Goal: Information Seeking & Learning: Check status

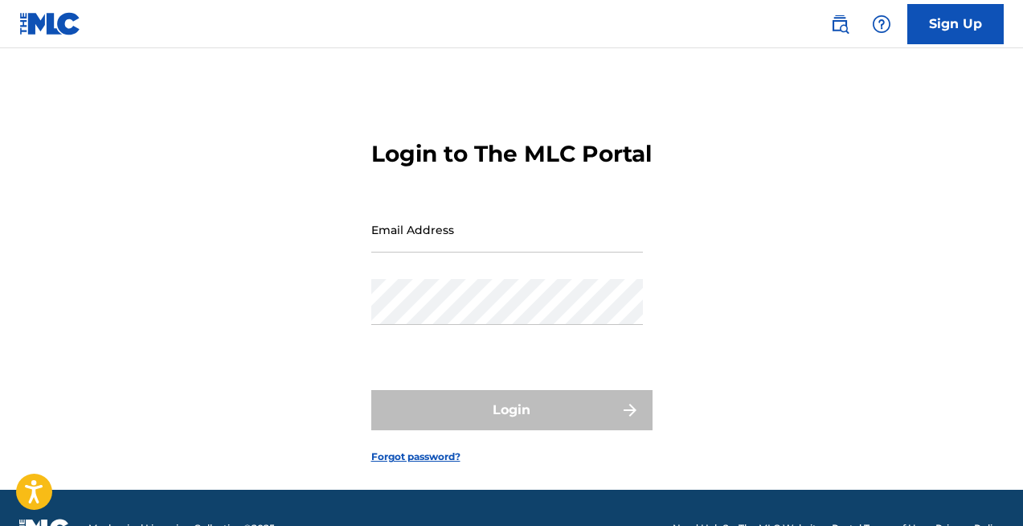
click at [454, 252] on input "Email Address" at bounding box center [507, 230] width 272 height 46
type input "[EMAIL_ADDRESS][DOMAIN_NAME]"
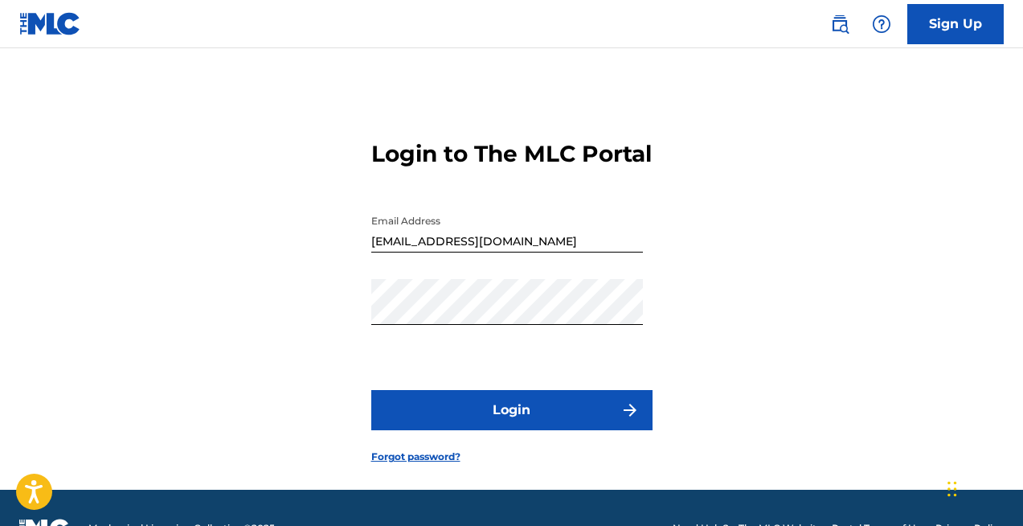
click at [466, 430] on button "Login" at bounding box center [511, 410] width 281 height 40
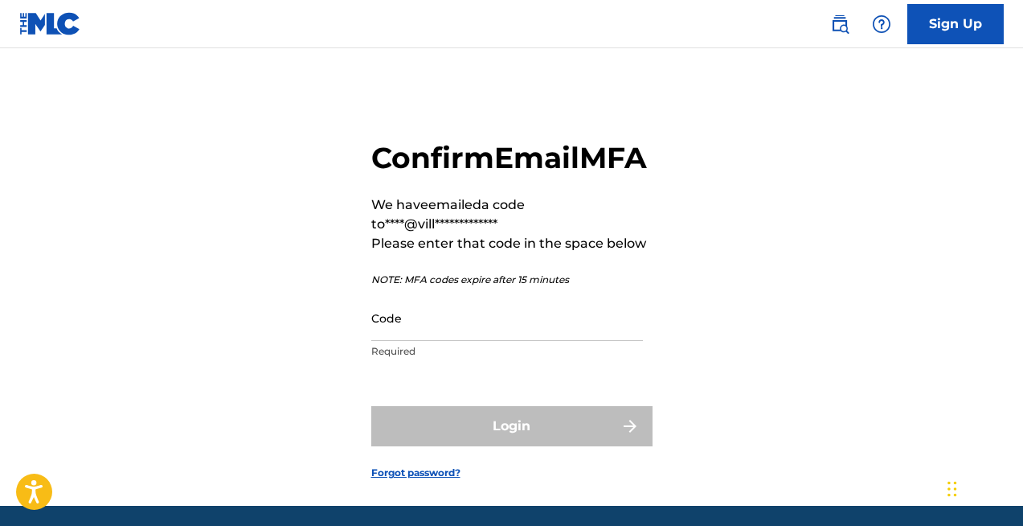
click at [411, 341] on input "Code" at bounding box center [507, 318] width 272 height 46
paste input "890959"
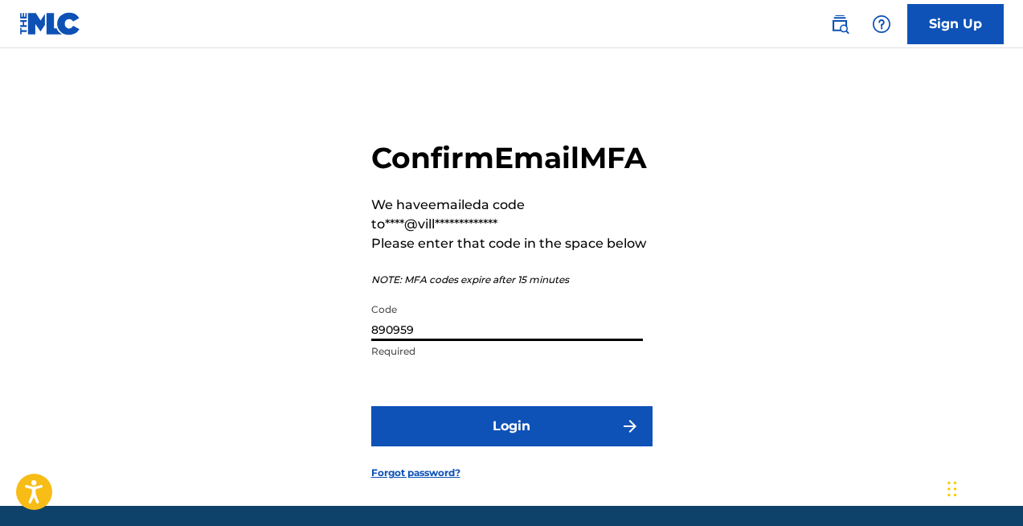
type input "890959"
click at [489, 446] on button "Login" at bounding box center [511, 426] width 281 height 40
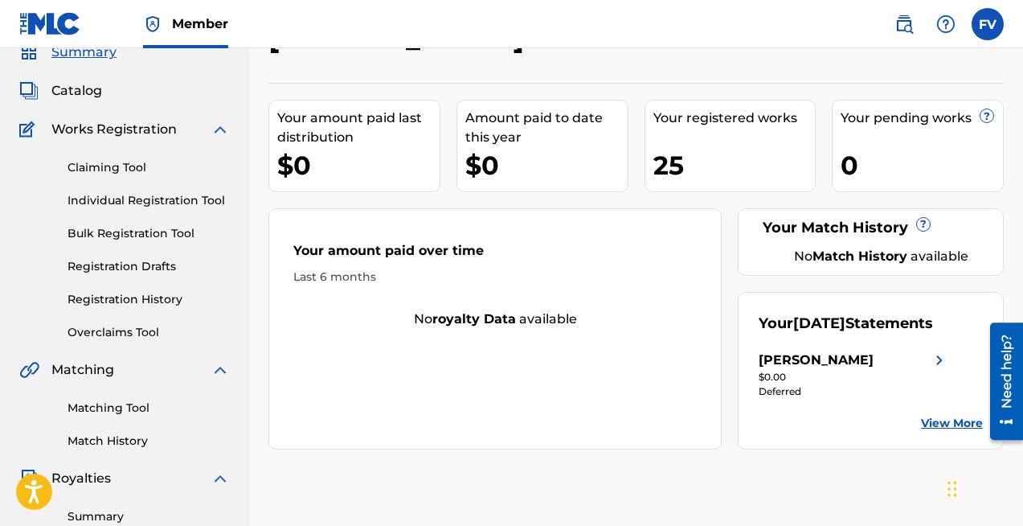
scroll to position [71, 0]
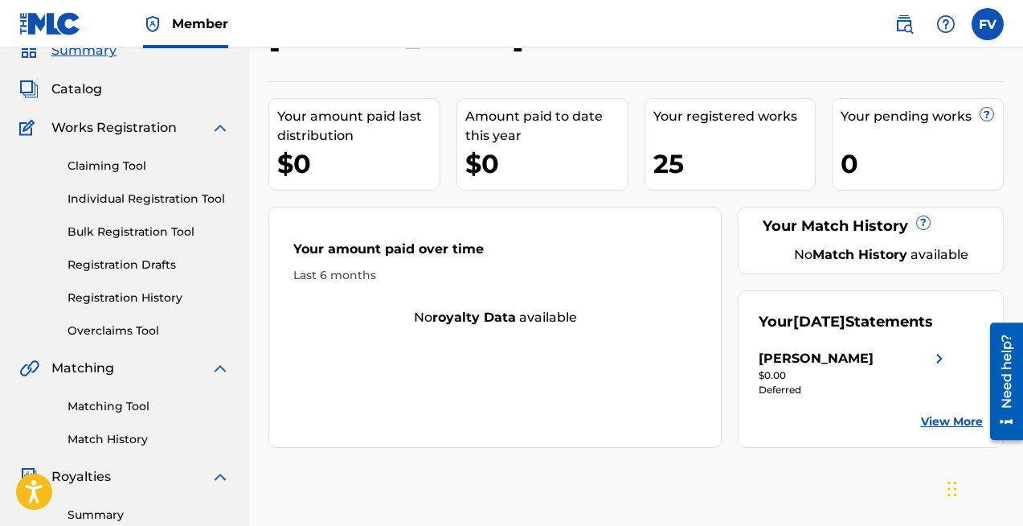
click at [719, 166] on div "25" at bounding box center [734, 163] width 162 height 36
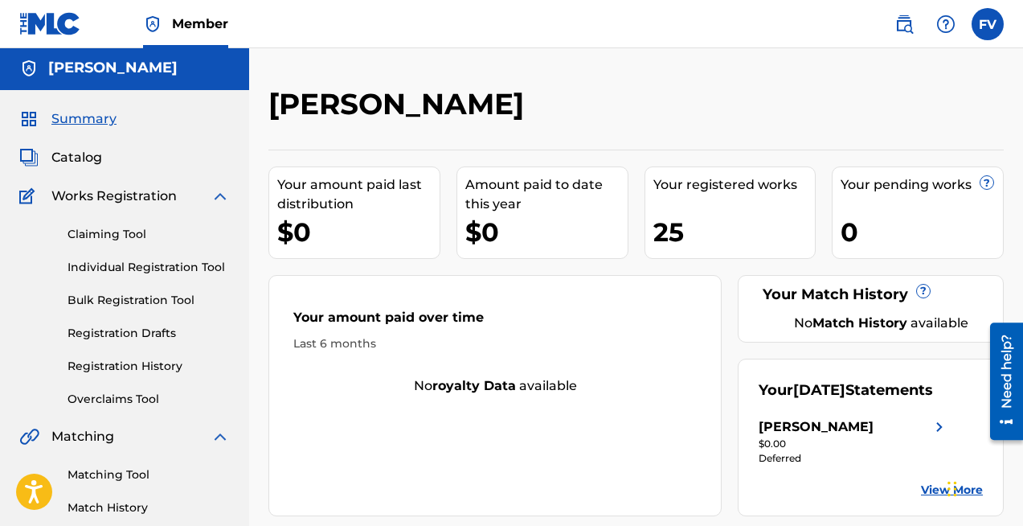
scroll to position [0, 0]
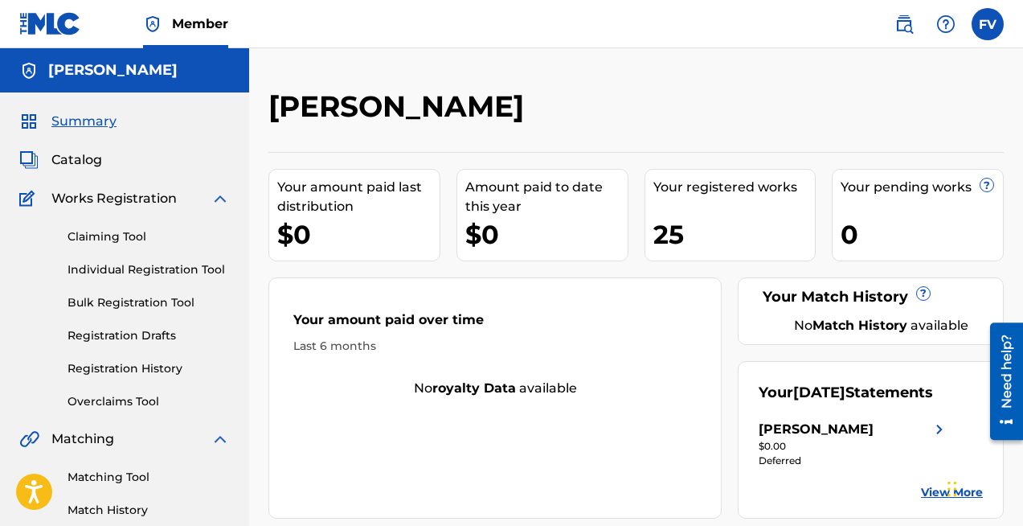
click at [90, 167] on span "Catalog" at bounding box center [76, 159] width 51 height 19
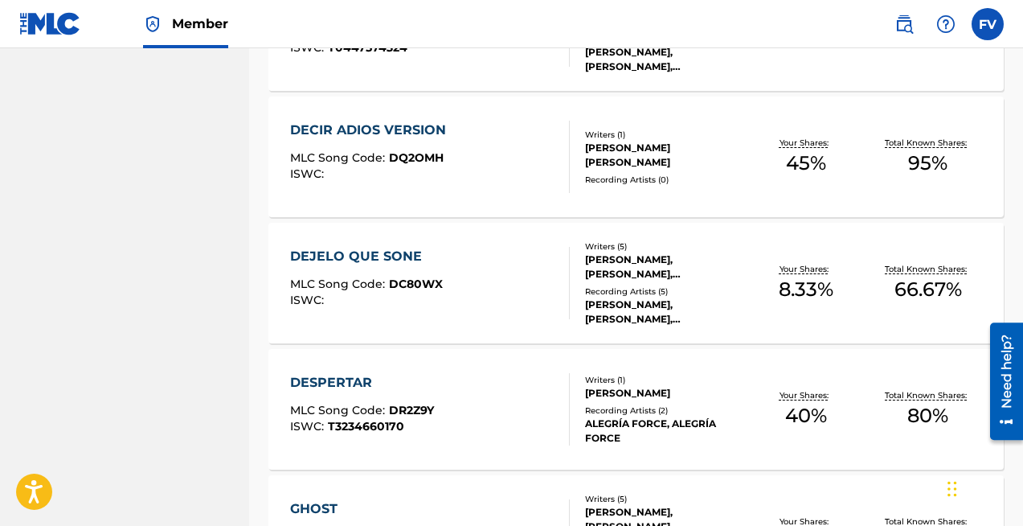
scroll to position [960, 0]
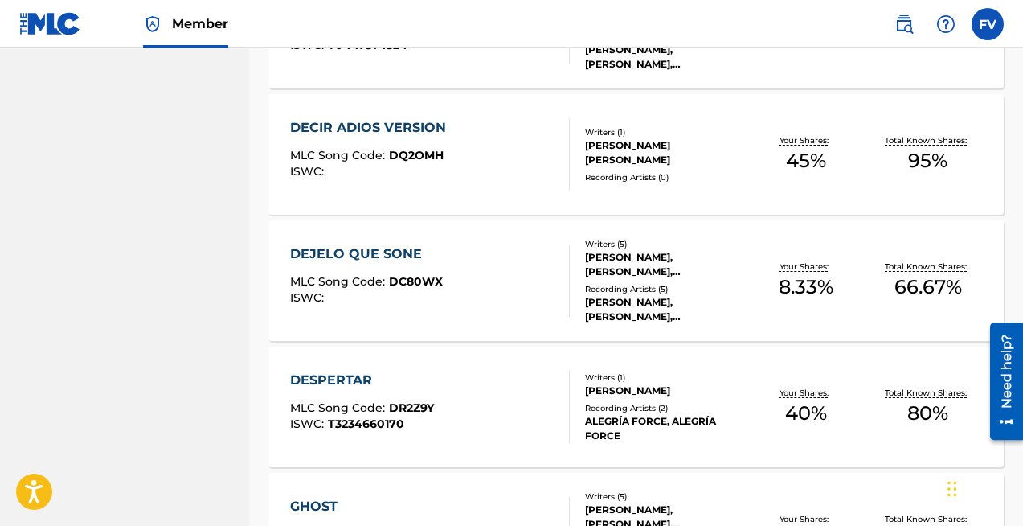
click at [504, 178] on div "DECIR ADIOS VERSION MLC Song Code : DQ2OMH ISWC :" at bounding box center [430, 154] width 280 height 72
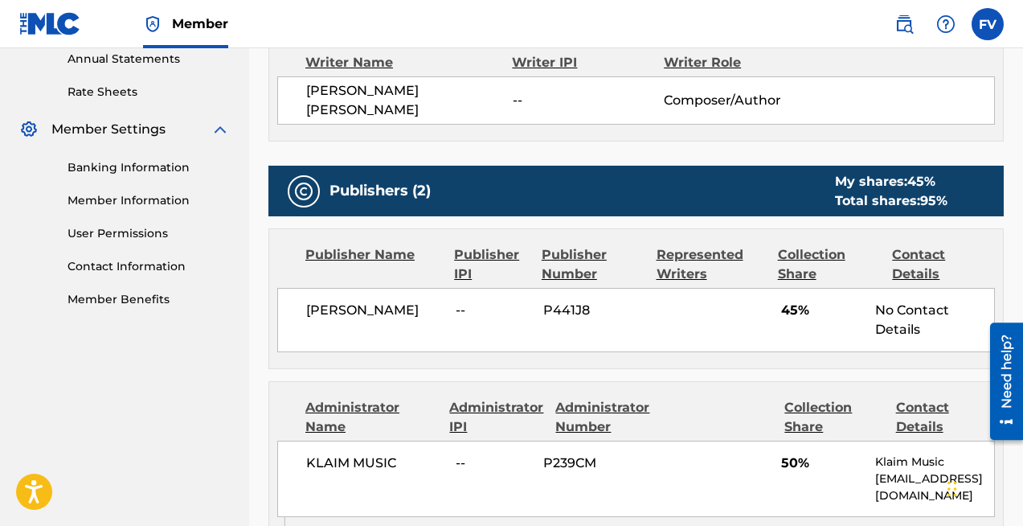
scroll to position [591, 0]
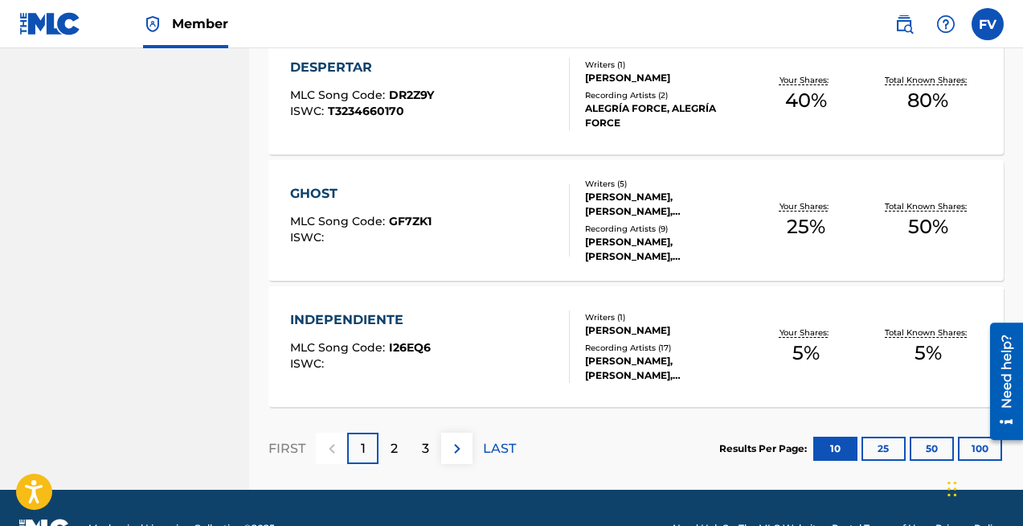
scroll to position [1314, 0]
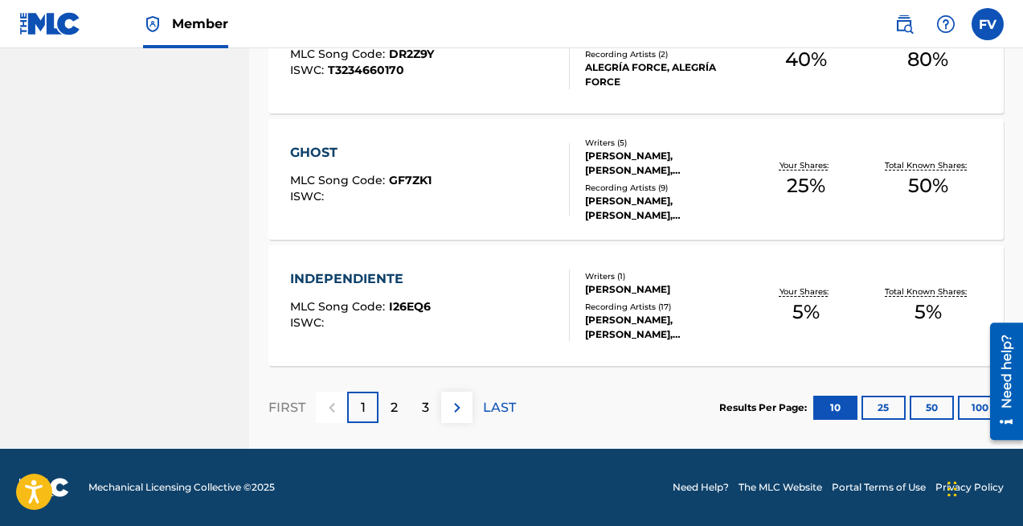
click at [407, 407] on div "2" at bounding box center [393, 406] width 31 height 31
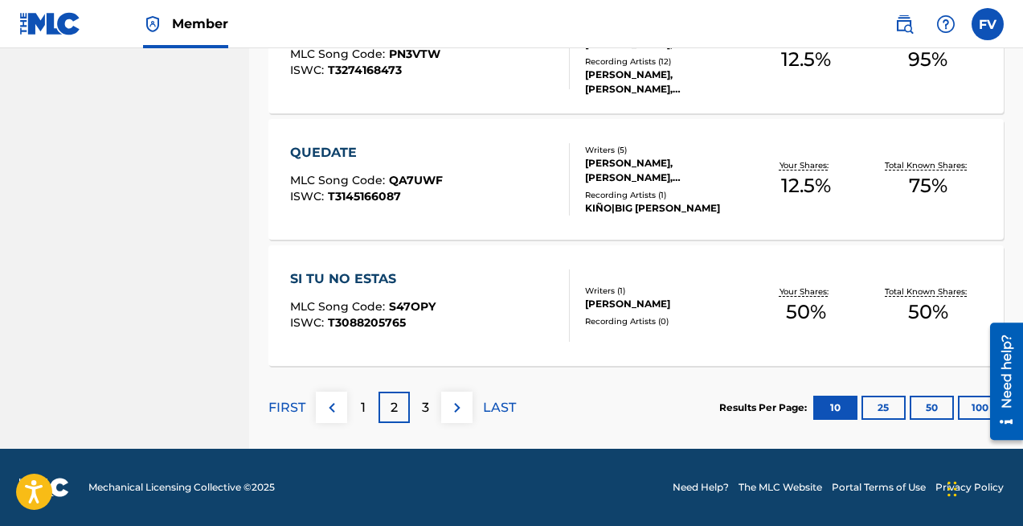
click at [448, 406] on img at bounding box center [457, 407] width 19 height 19
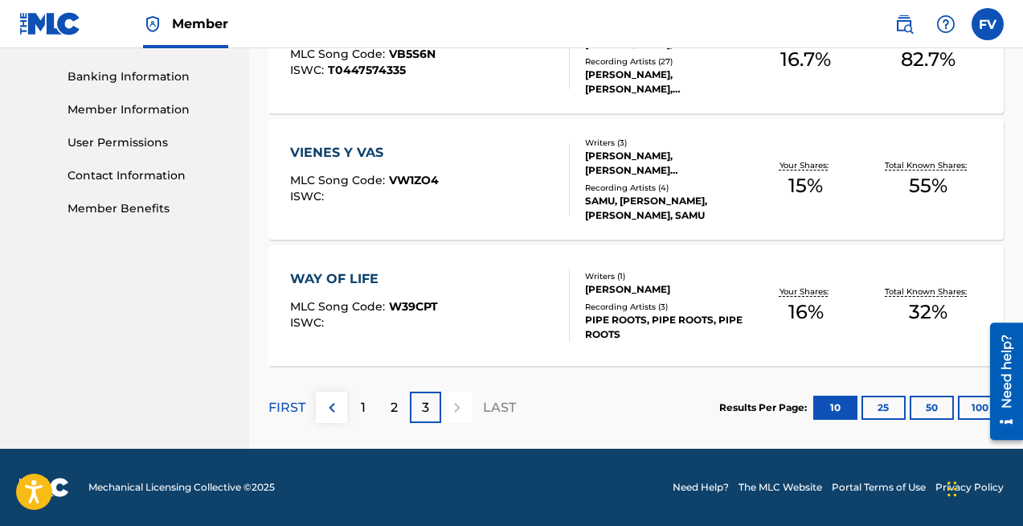
scroll to position [613, 0]
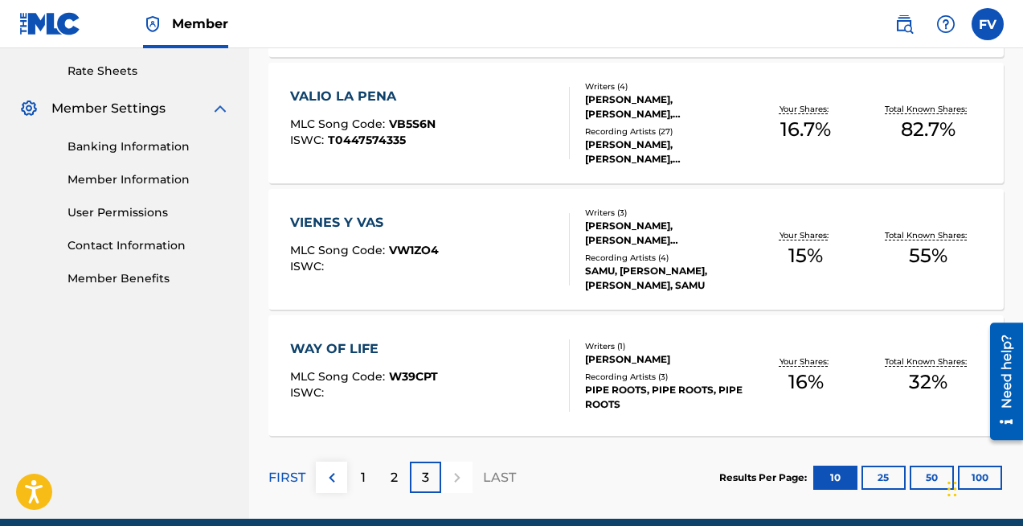
click at [448, 264] on div "VIENES Y VAS MLC Song Code : VW1ZO4 ISWC :" at bounding box center [430, 249] width 280 height 72
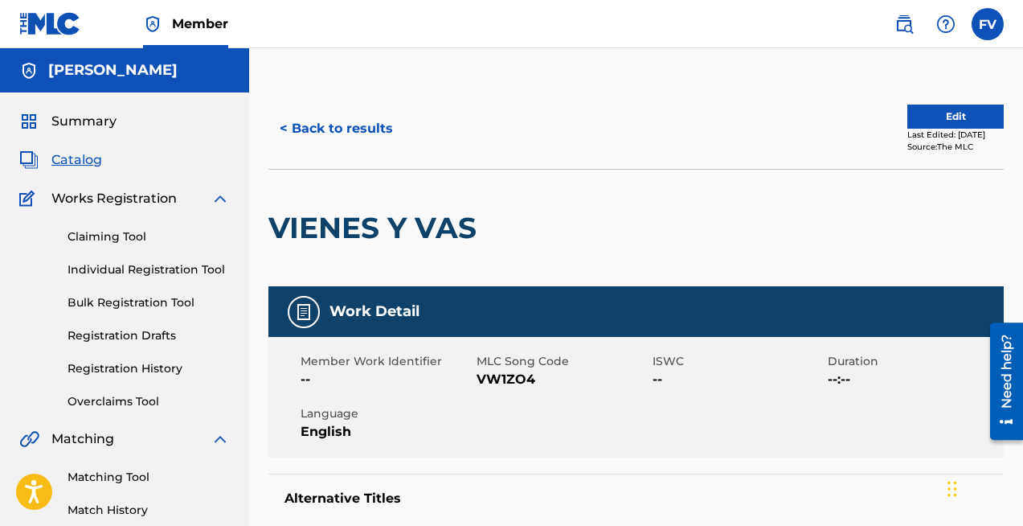
click at [137, 239] on link "Claiming Tool" at bounding box center [149, 236] width 162 height 17
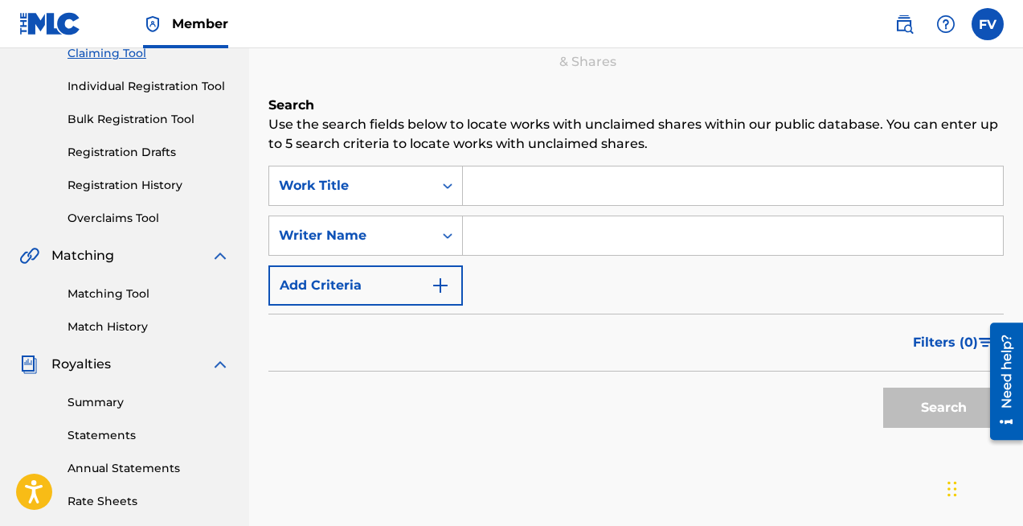
scroll to position [86, 0]
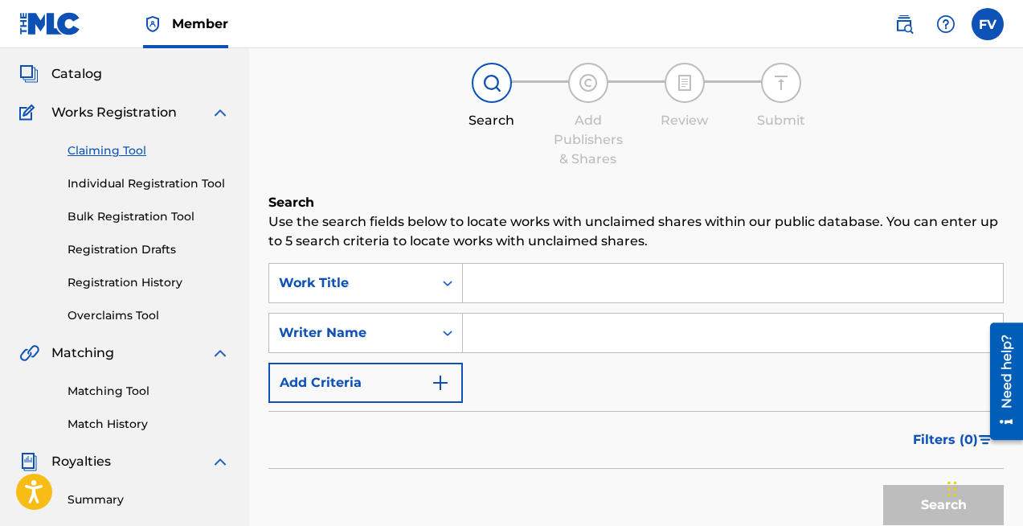
click at [493, 321] on input "Search Form" at bounding box center [733, 332] width 540 height 39
type input "[PERSON_NAME]"
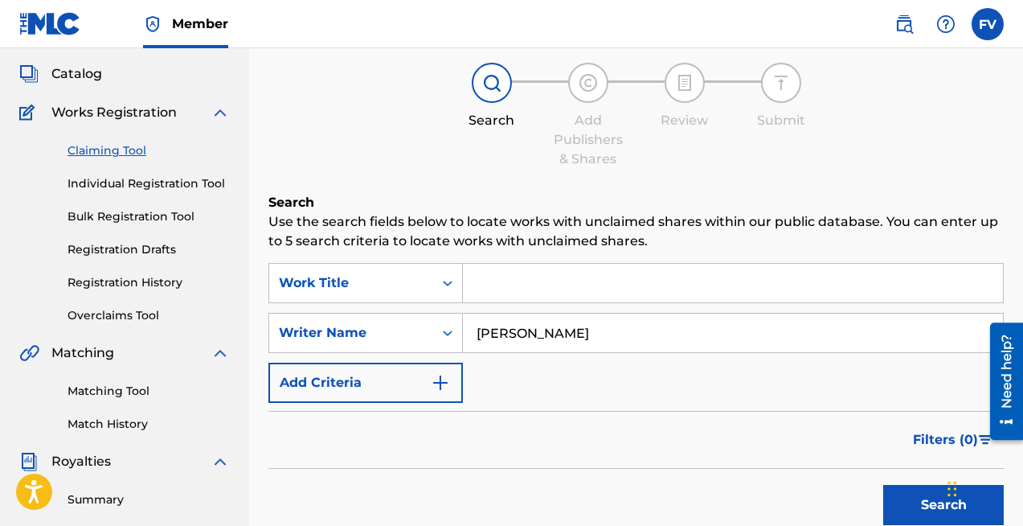
click at [883, 485] on button "Search" at bounding box center [943, 505] width 121 height 40
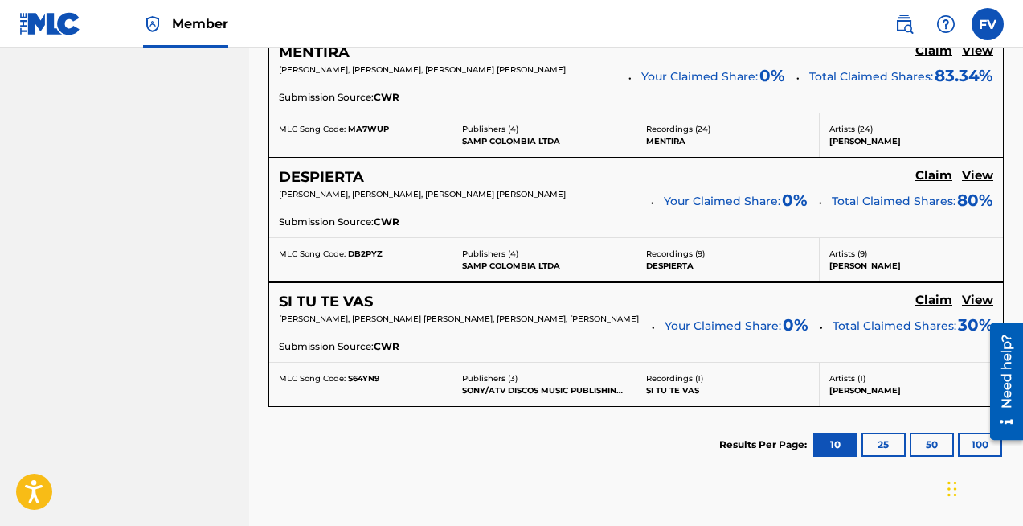
scroll to position [861, 0]
click at [882, 457] on button "25" at bounding box center [883, 445] width 44 height 24
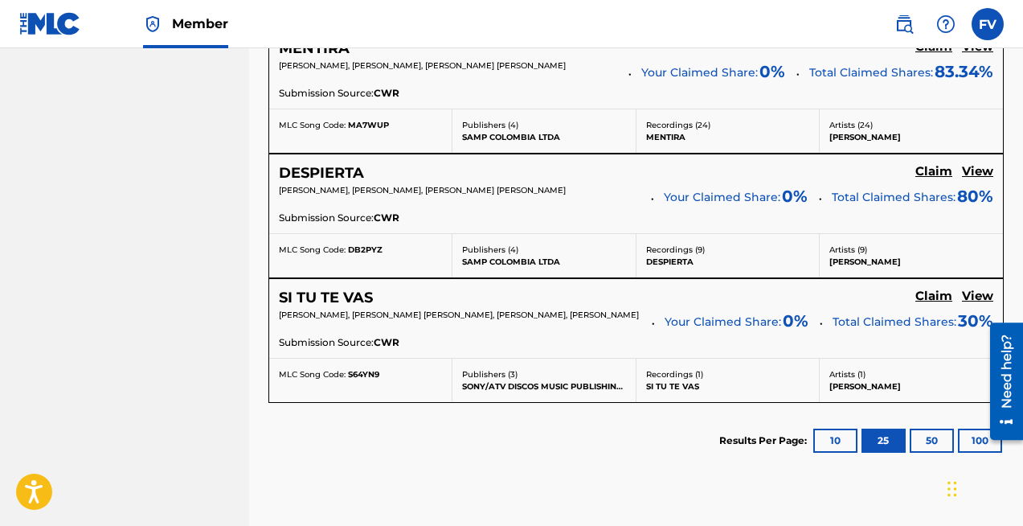
scroll to position [982, 0]
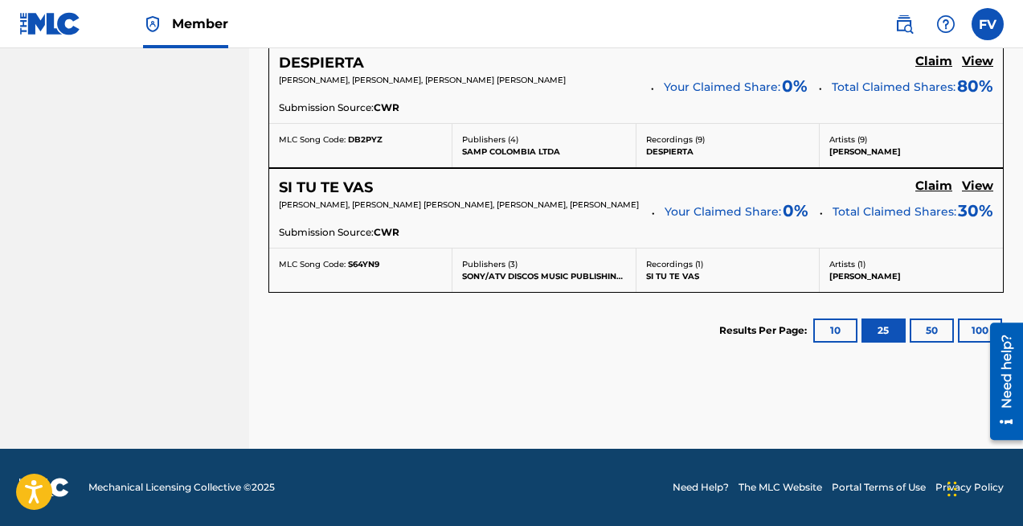
click at [929, 332] on button "50" at bounding box center [932, 330] width 44 height 24
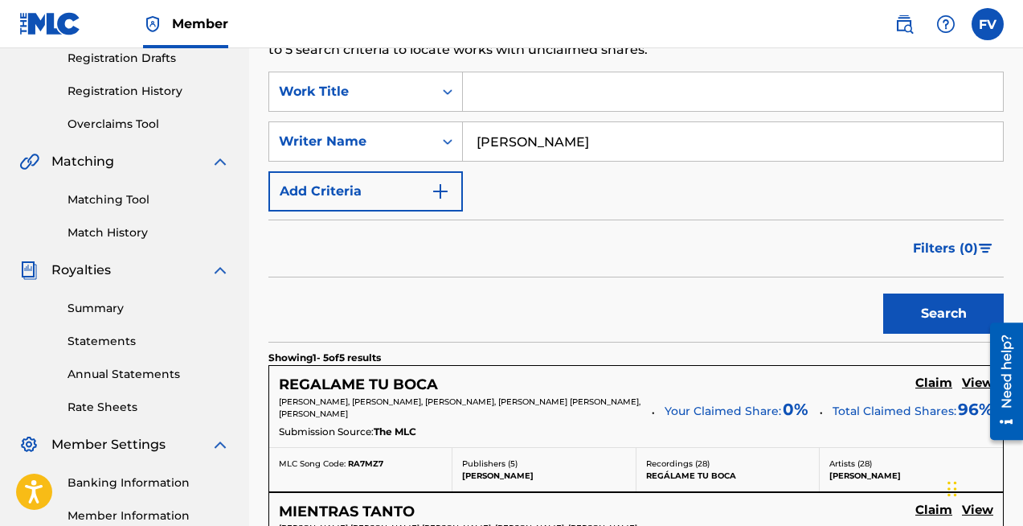
scroll to position [153, 0]
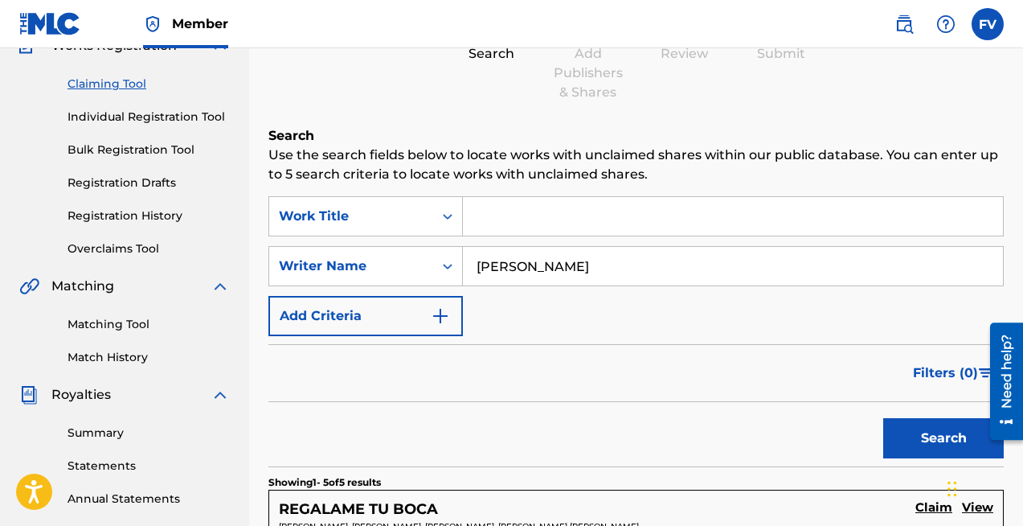
click at [100, 444] on div "Summary Statements Annual Statements Rate Sheets" at bounding box center [124, 472] width 211 height 136
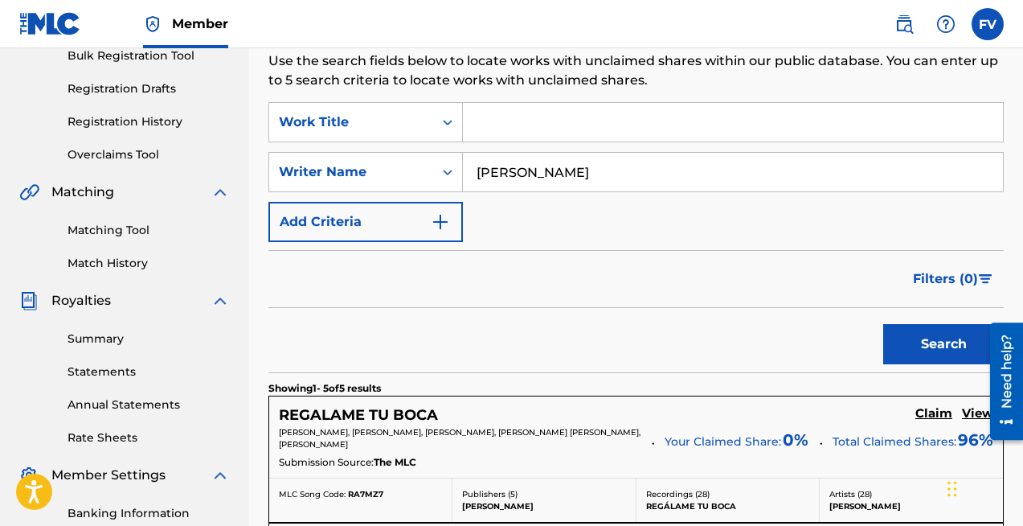
scroll to position [275, 0]
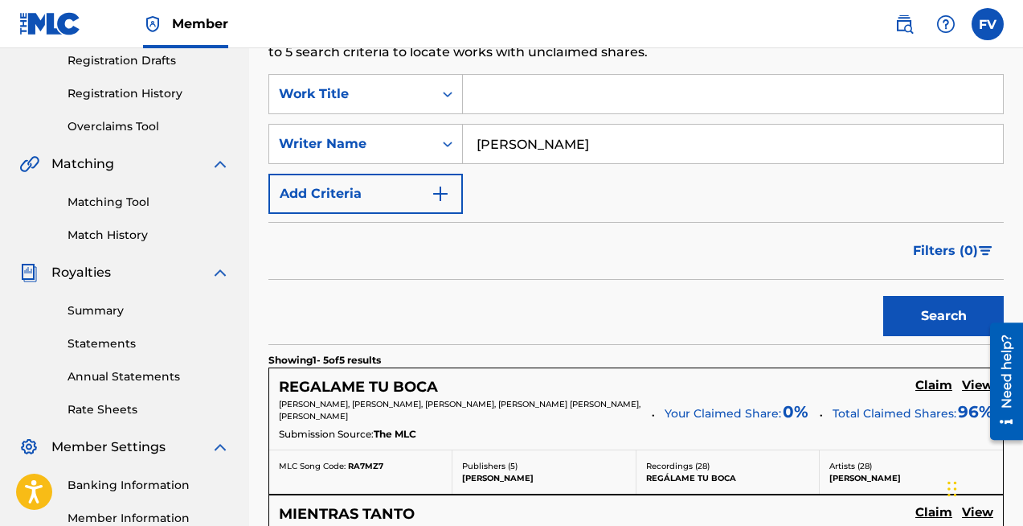
click at [108, 407] on link "Rate Sheets" at bounding box center [149, 409] width 162 height 17
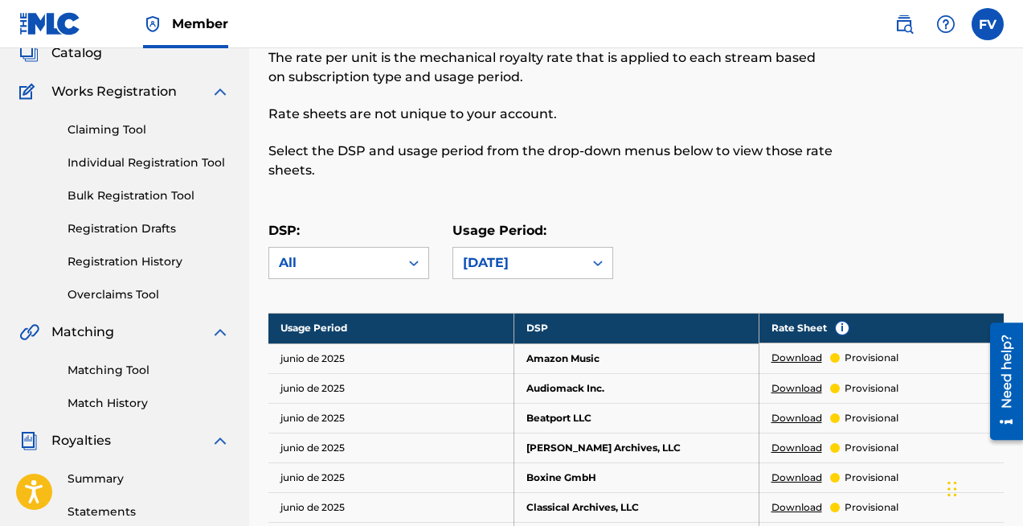
scroll to position [240, 0]
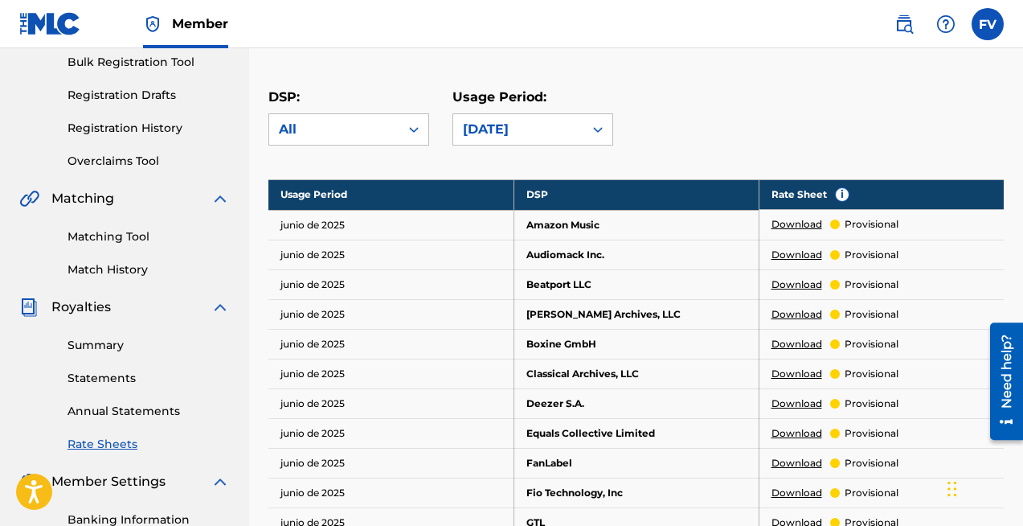
click at [106, 412] on link "Annual Statements" at bounding box center [149, 411] width 162 height 17
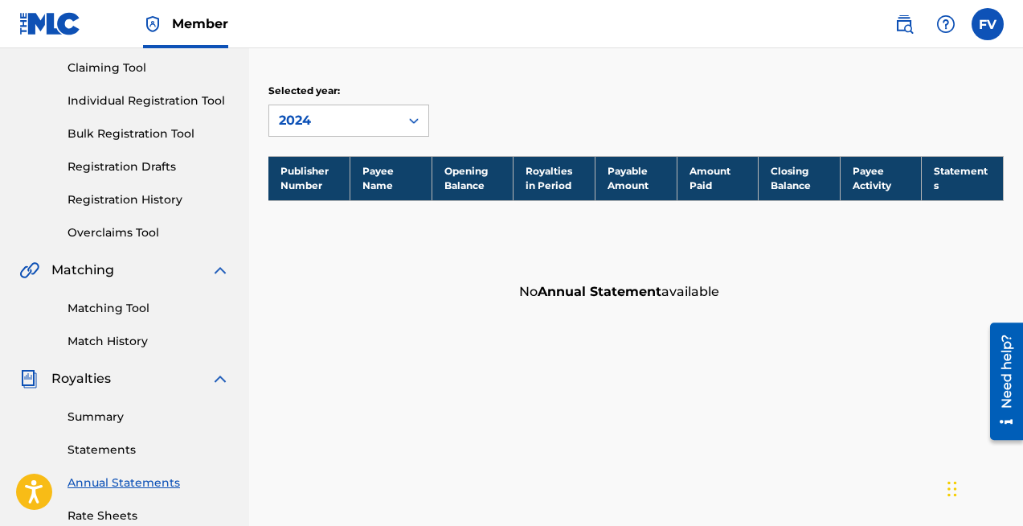
scroll to position [170, 0]
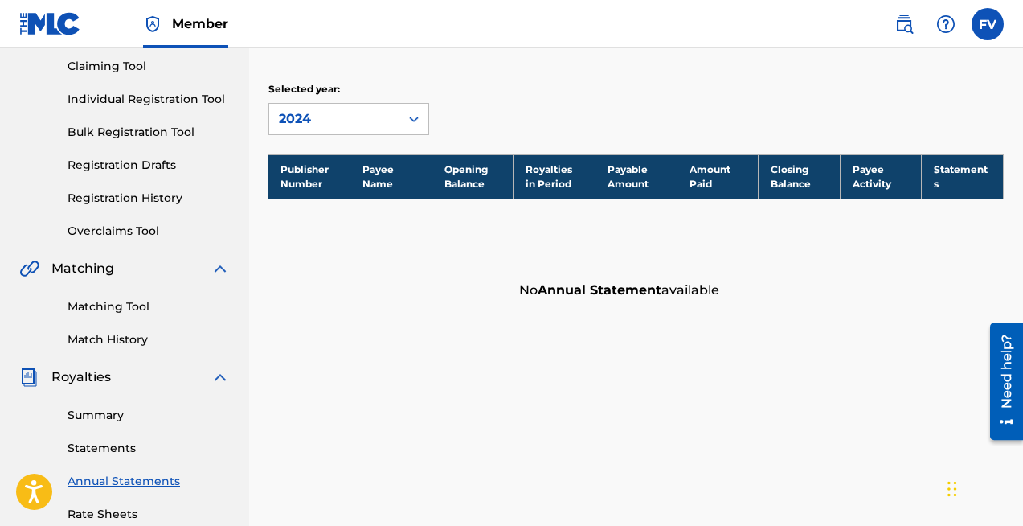
click at [113, 447] on link "Statements" at bounding box center [149, 448] width 162 height 17
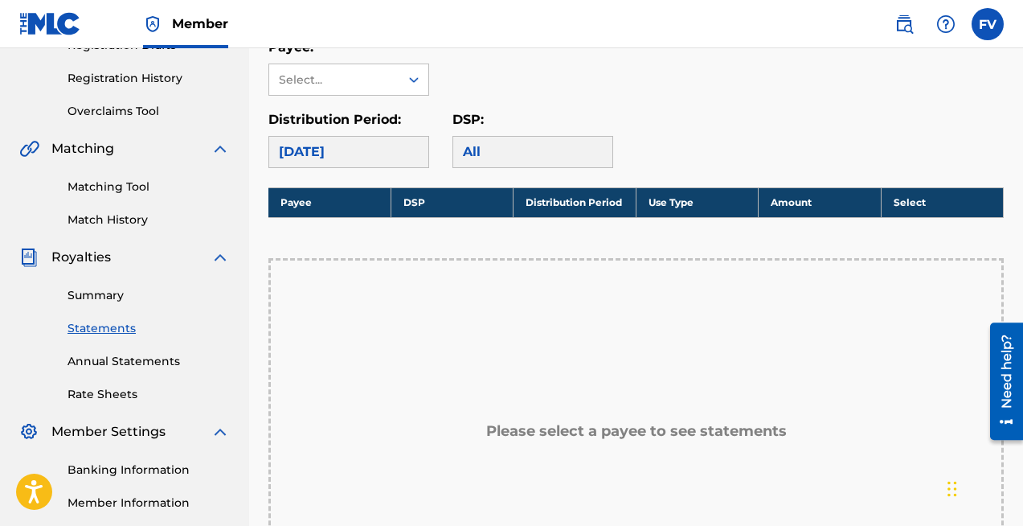
scroll to position [274, 0]
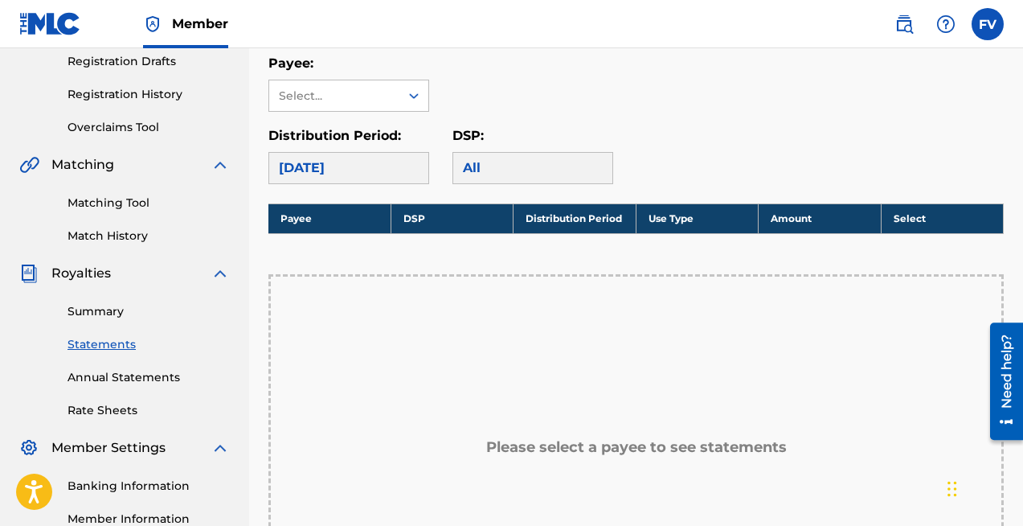
click at [101, 325] on div "Summary Statements Annual Statements Rate Sheets" at bounding box center [124, 351] width 211 height 136
click at [101, 305] on link "Summary" at bounding box center [149, 311] width 162 height 17
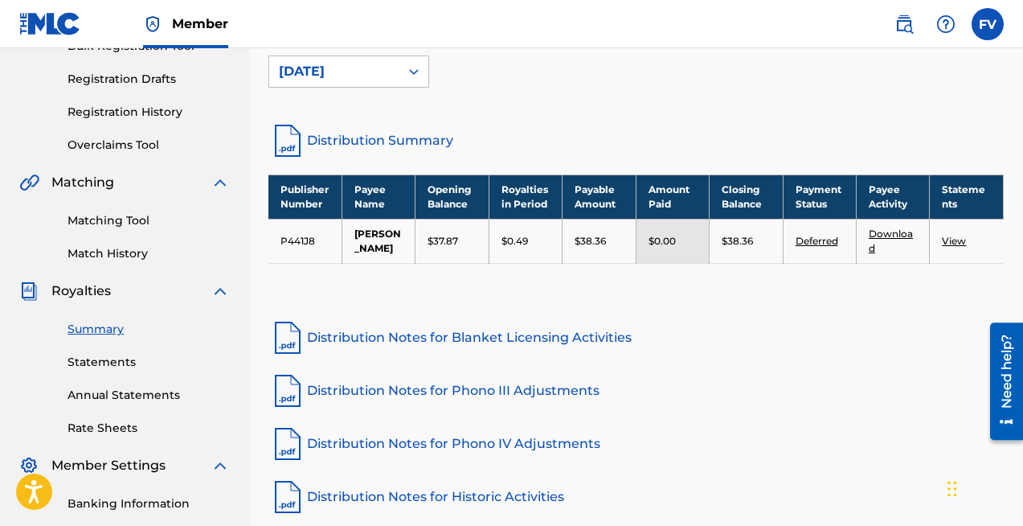
scroll to position [211, 0]
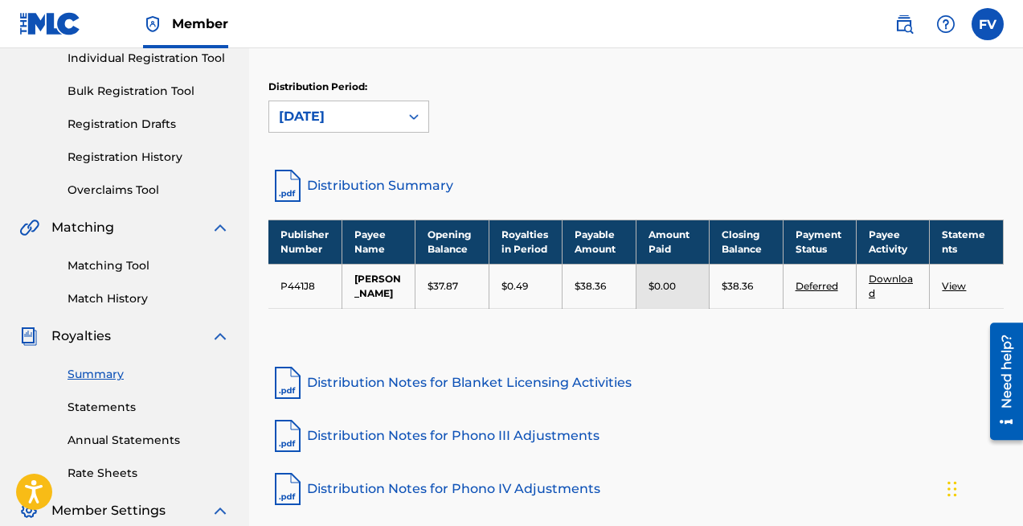
click at [349, 181] on link "Distribution Summary" at bounding box center [635, 185] width 735 height 39
